Goal: Communication & Community: Share content

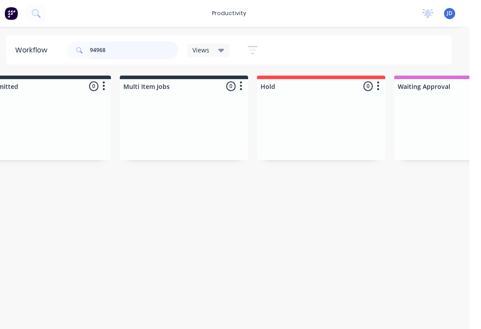
click at [133, 51] on input "94968" at bounding box center [145, 50] width 88 height 18
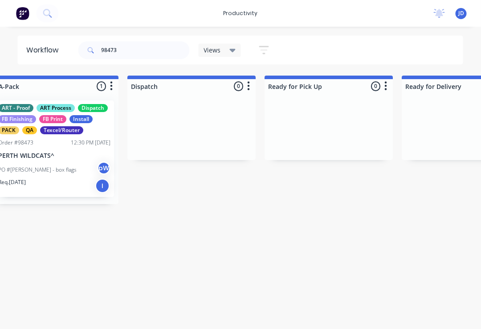
scroll to position [0, 2348]
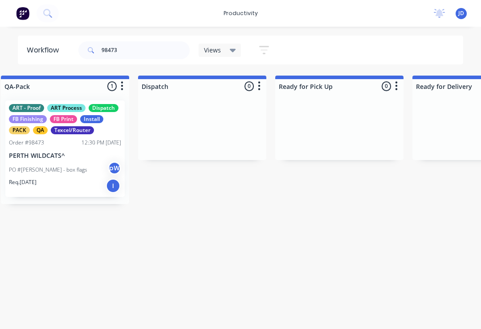
click at [80, 171] on div "PO #[PERSON_NAME] - box flags pW" at bounding box center [65, 170] width 112 height 17
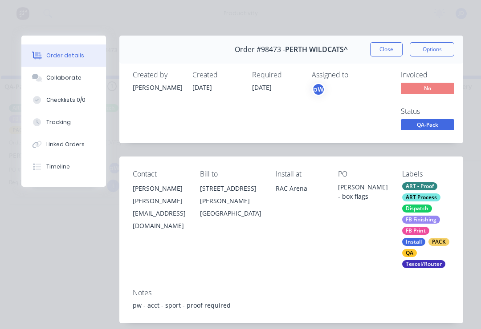
click at [73, 78] on div "Collaborate" at bounding box center [63, 78] width 35 height 8
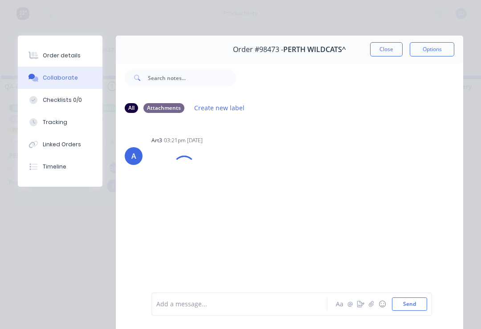
click at [375, 306] on button "button" at bounding box center [371, 304] width 11 height 11
click at [413, 309] on button "Send" at bounding box center [409, 304] width 35 height 13
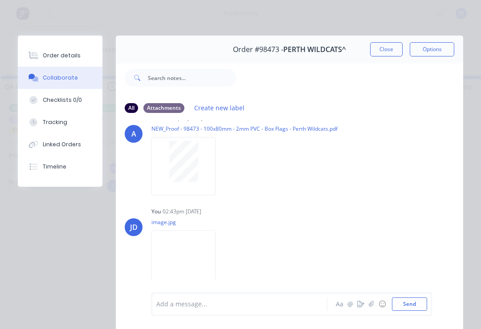
scroll to position [20, 0]
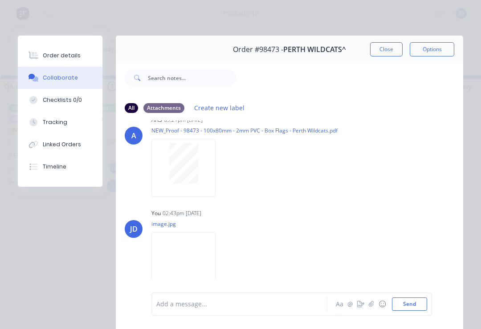
click at [384, 51] on button "Close" at bounding box center [386, 49] width 32 height 14
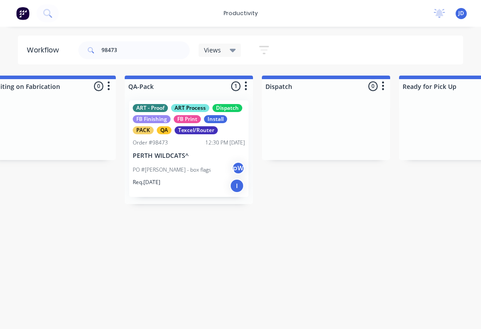
scroll to position [0, 2219]
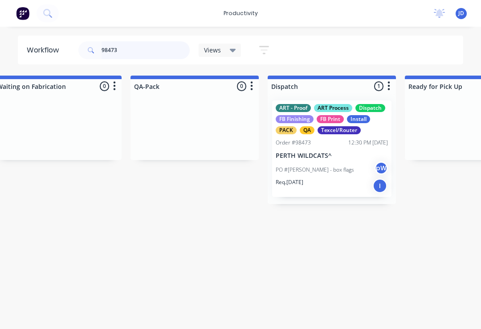
click at [137, 44] on input "98473" at bounding box center [145, 50] width 88 height 18
click at [130, 50] on input "98473" at bounding box center [145, 50] width 88 height 18
type input "9"
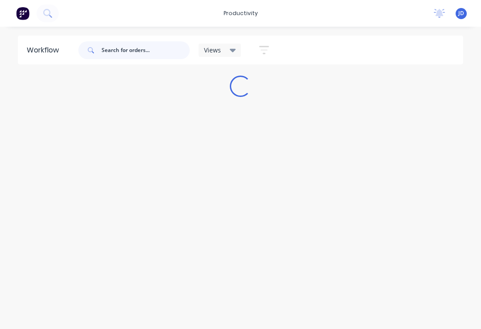
scroll to position [0, 0]
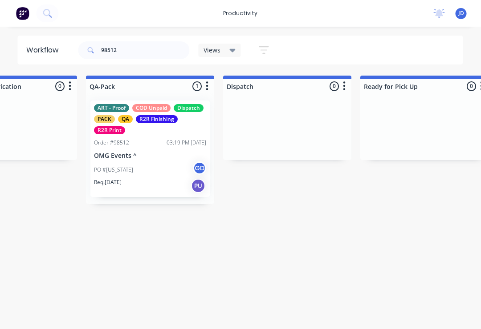
click at [147, 163] on div "PO #[US_STATE] GD" at bounding box center [150, 170] width 112 height 17
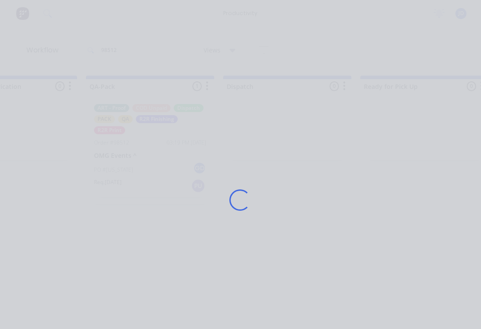
scroll to position [0, 2263]
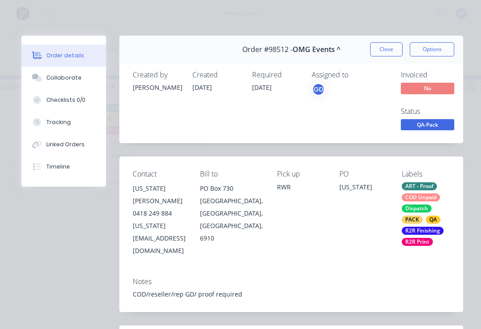
click at [66, 76] on div "Collaborate" at bounding box center [63, 78] width 35 height 8
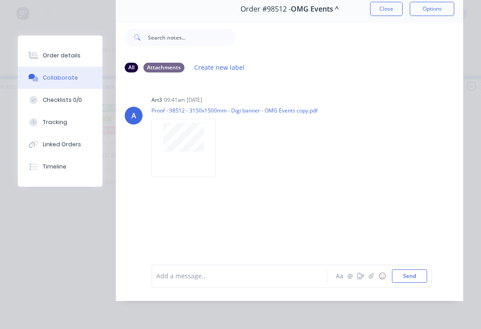
scroll to position [54, 0]
click at [368, 276] on button "button" at bounding box center [371, 276] width 11 height 11
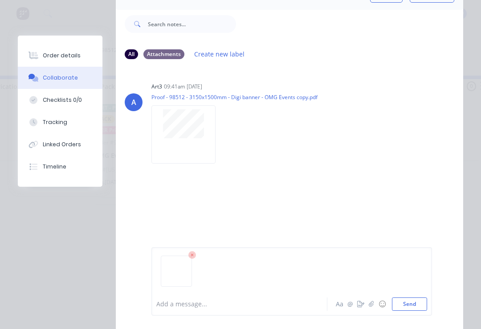
click at [423, 304] on button "Send" at bounding box center [409, 304] width 35 height 13
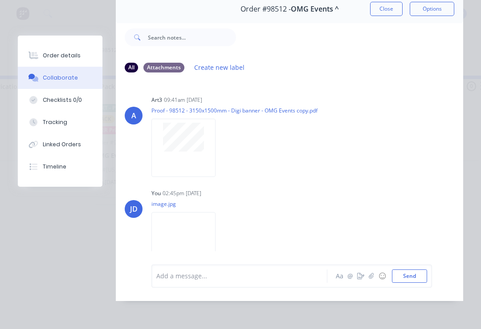
click at [371, 280] on button "button" at bounding box center [371, 276] width 11 height 11
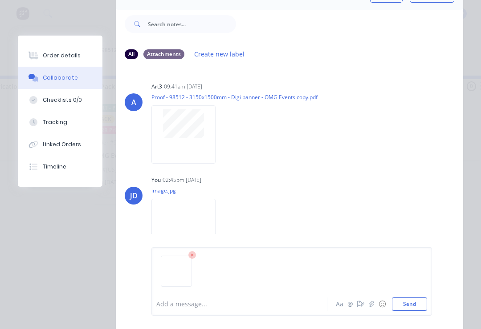
click at [423, 303] on button "Send" at bounding box center [409, 304] width 35 height 13
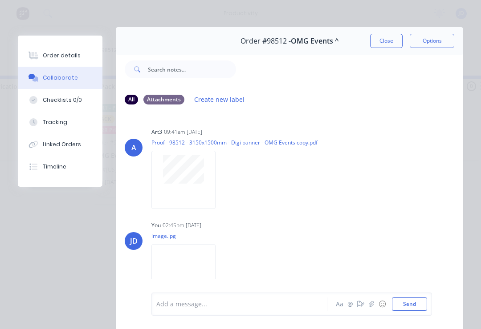
scroll to position [0, 0]
click at [392, 42] on button "Close" at bounding box center [386, 41] width 32 height 14
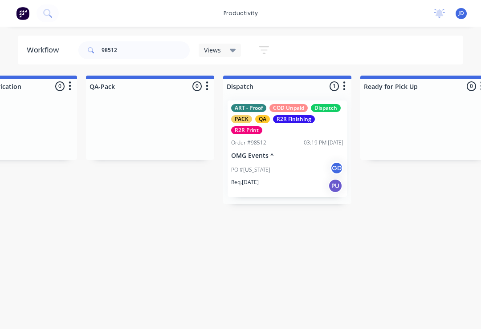
scroll to position [0, 2263]
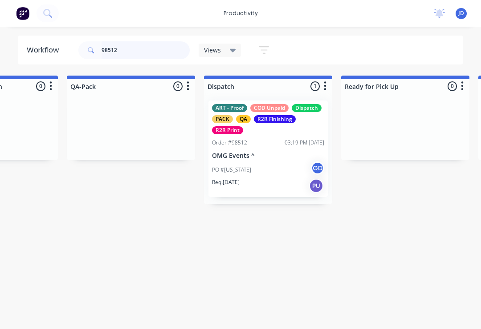
click at [137, 57] on input "98512" at bounding box center [145, 50] width 88 height 18
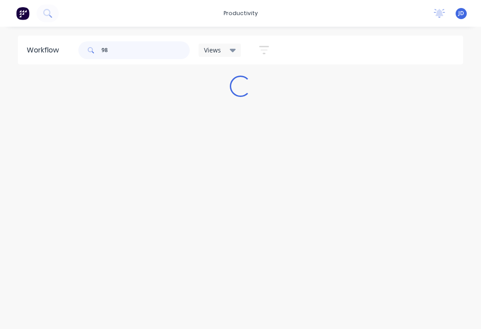
scroll to position [0, 0]
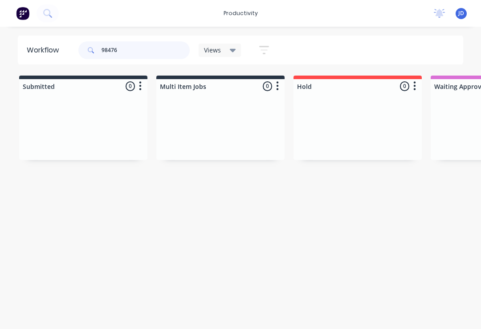
type input "98476"
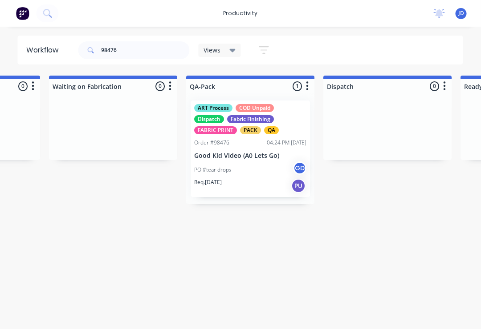
scroll to position [0, 2162]
click at [240, 170] on div "PO #tear drops GD" at bounding box center [250, 170] width 112 height 17
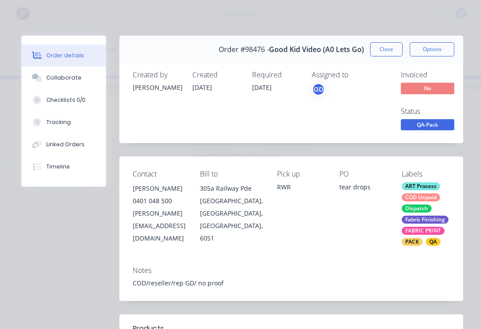
click at [73, 85] on button "Collaborate" at bounding box center [63, 78] width 85 height 22
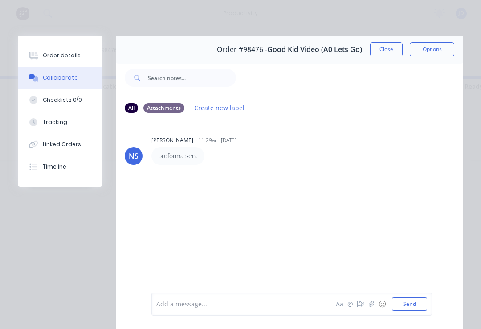
click at [367, 306] on button "button" at bounding box center [371, 304] width 11 height 11
click at [422, 300] on button "Send" at bounding box center [409, 304] width 35 height 13
click at [371, 304] on icon "button" at bounding box center [370, 304] width 5 height 6
click at [424, 298] on button "Send" at bounding box center [409, 304] width 35 height 13
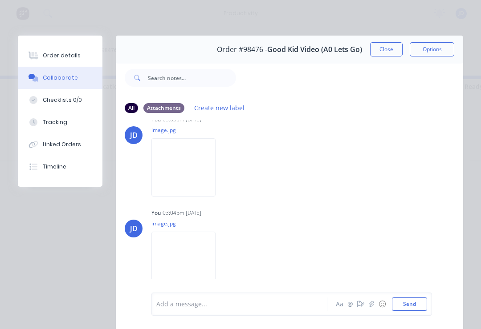
scroll to position [65, 0]
click at [382, 54] on button "Close" at bounding box center [386, 49] width 32 height 14
